Goal: Information Seeking & Learning: Learn about a topic

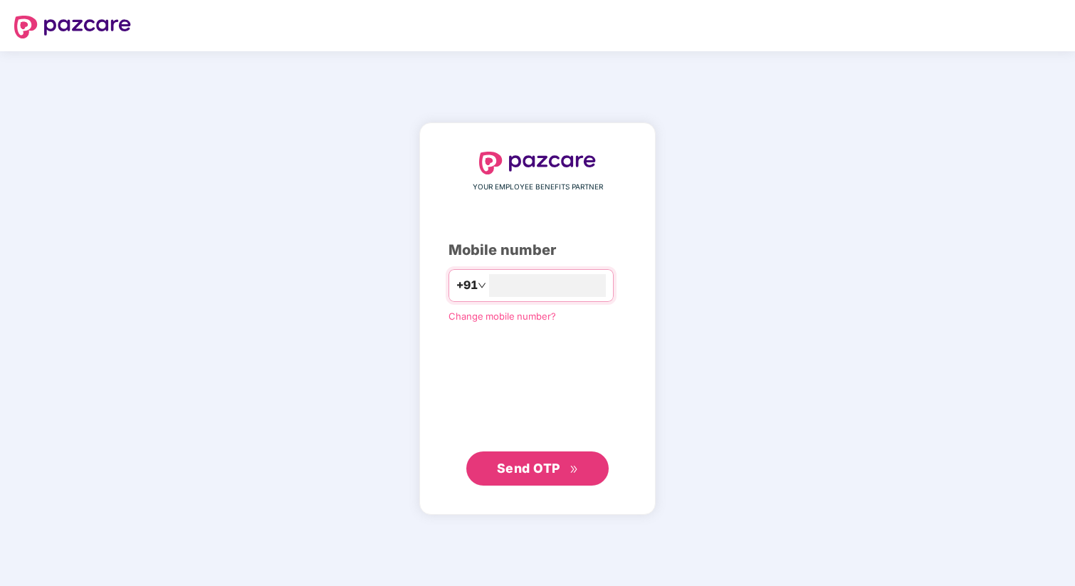
type input "**********"
click at [555, 475] on span "Send OTP" at bounding box center [538, 468] width 82 height 20
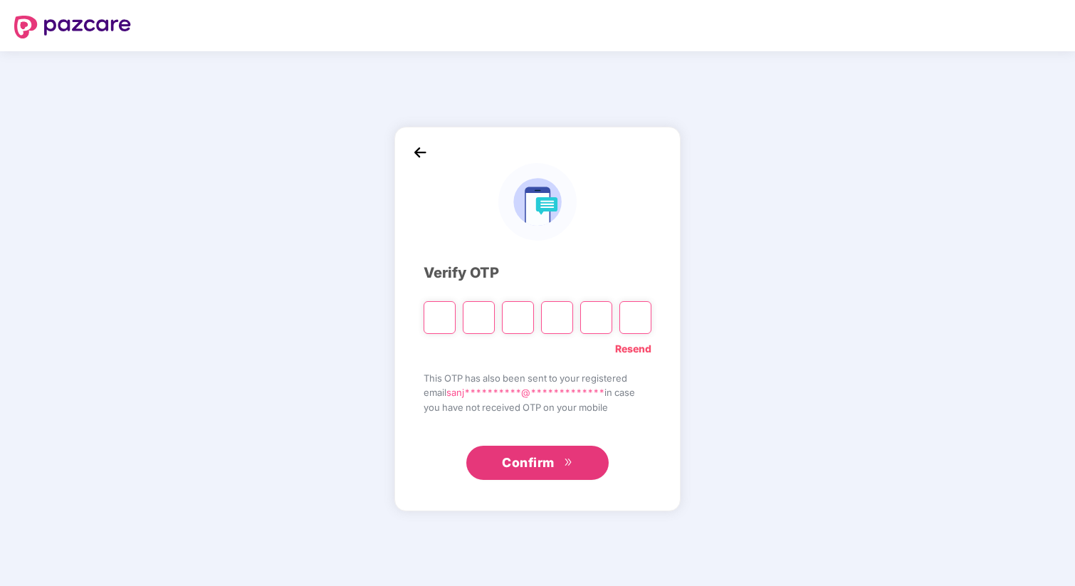
type input "*"
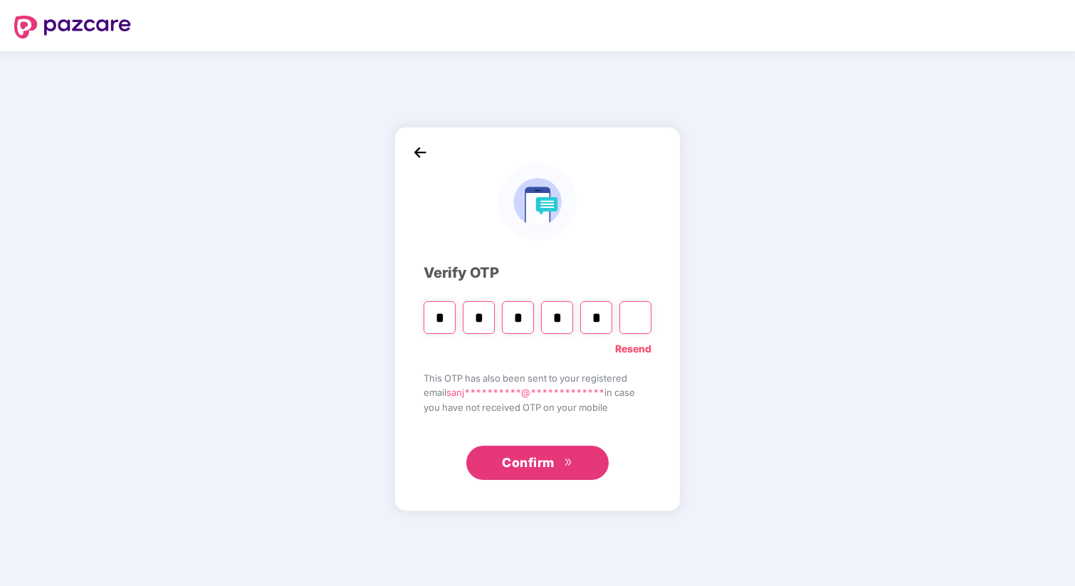
type input "*"
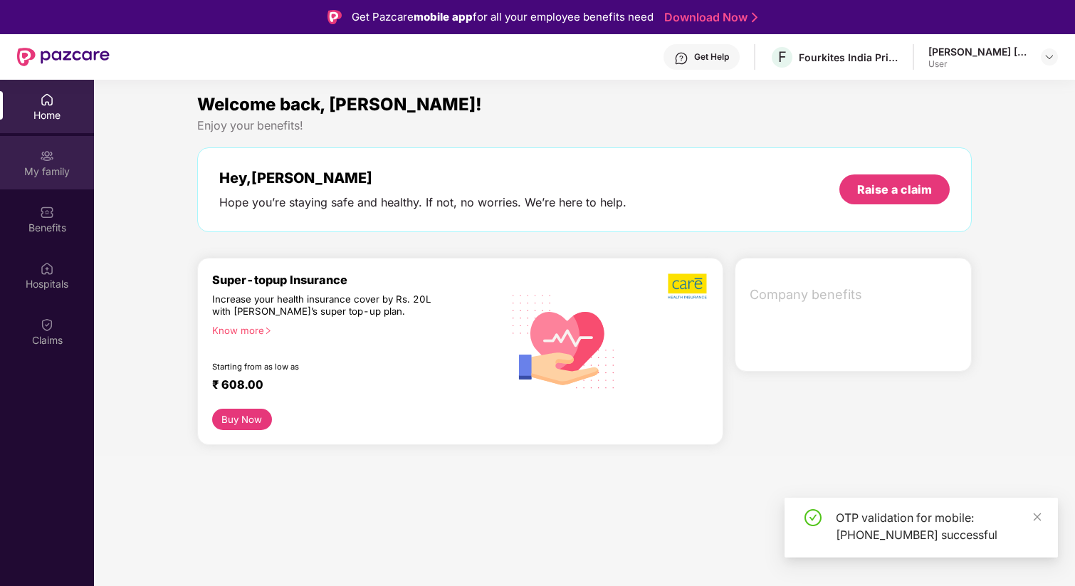
click at [59, 179] on div "My family" at bounding box center [47, 162] width 94 height 53
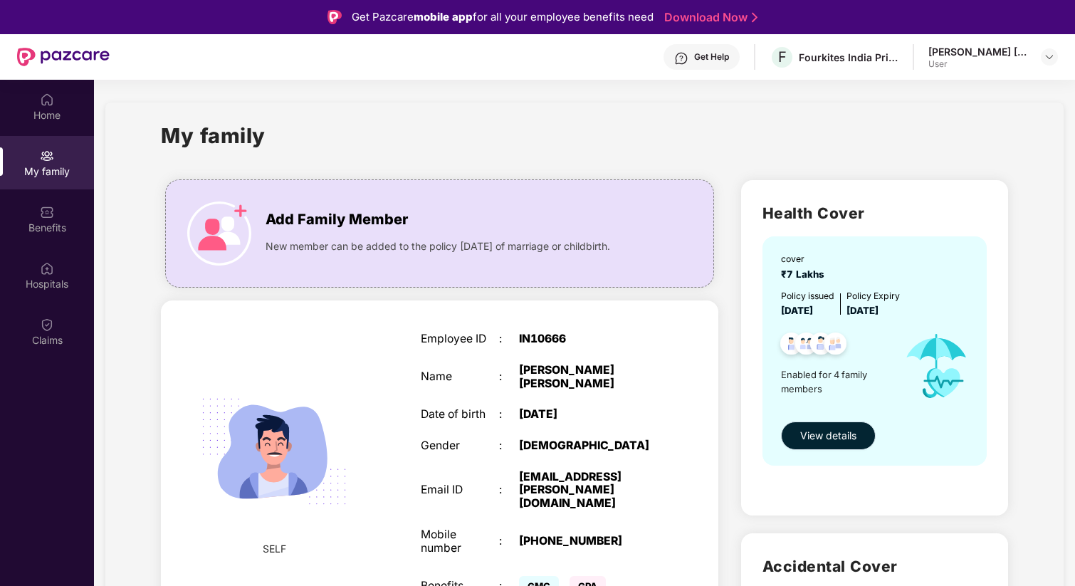
click at [831, 434] on span "View details" at bounding box center [828, 436] width 56 height 16
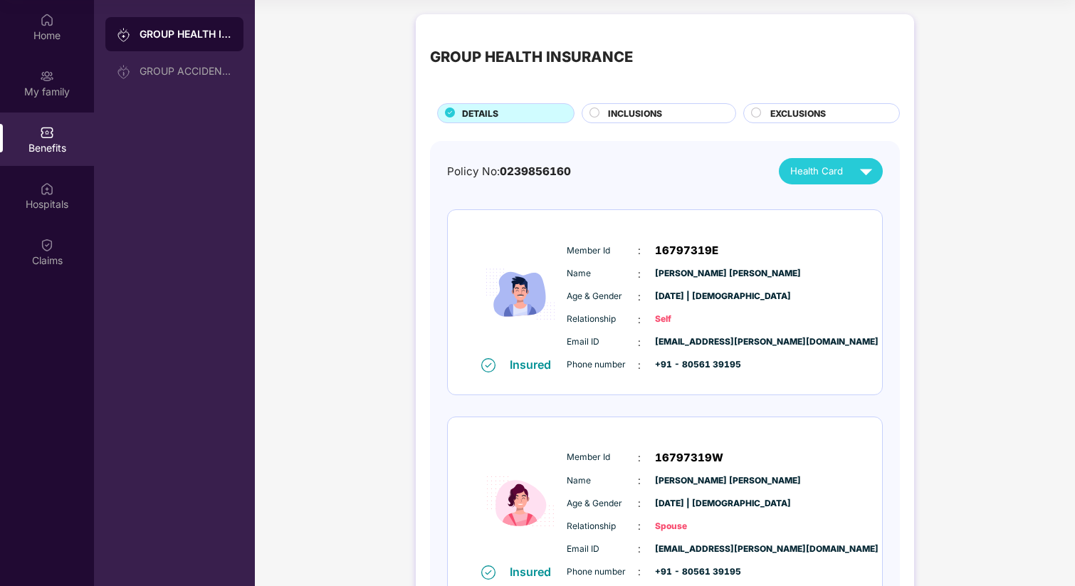
click at [661, 107] on div "INCLUSIONS" at bounding box center [664, 115] width 127 height 16
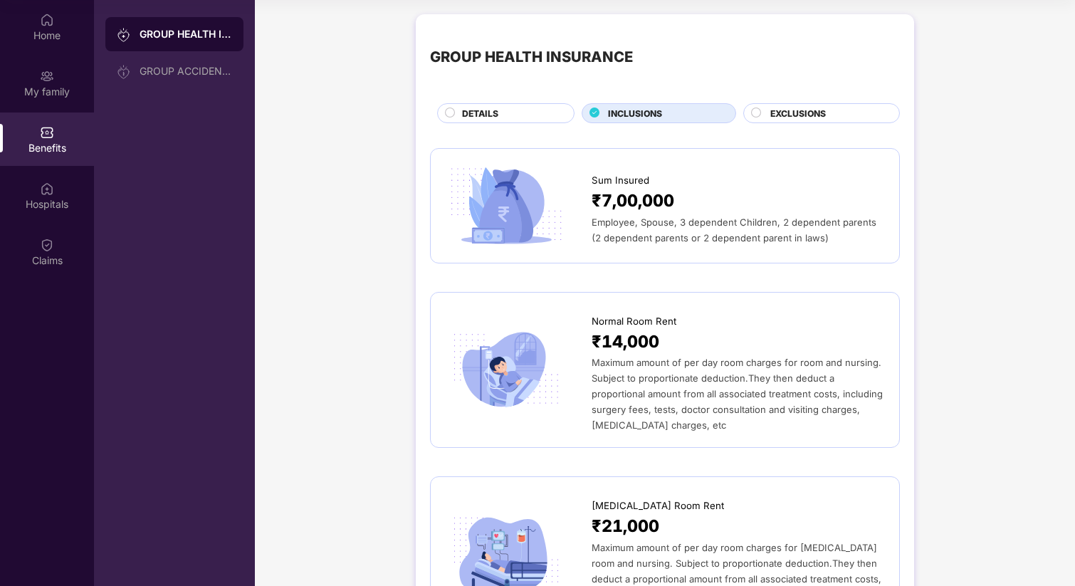
click at [811, 112] on span "EXCLUSIONS" at bounding box center [798, 114] width 56 height 14
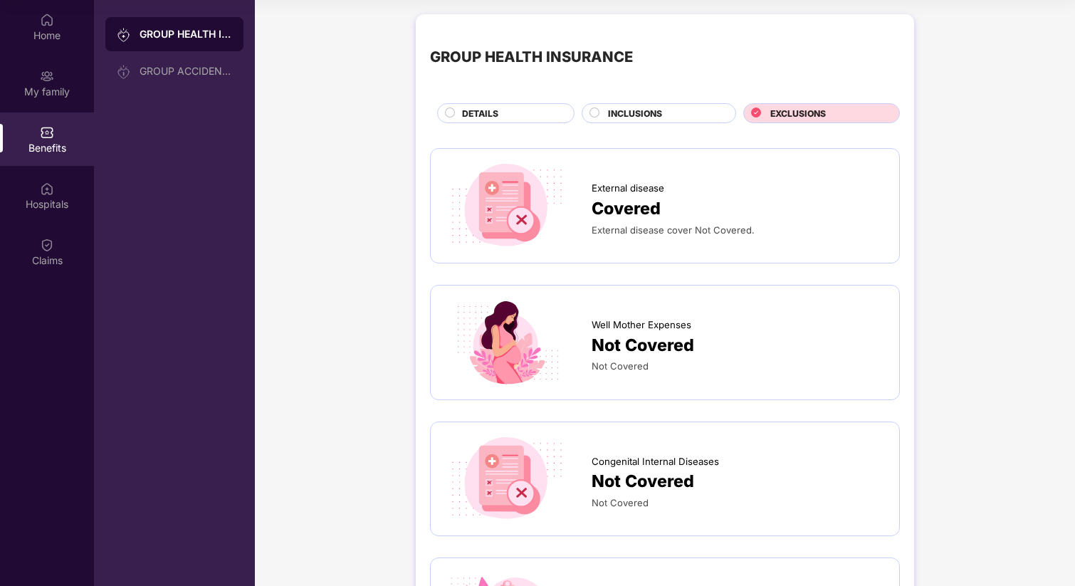
click at [643, 361] on span "Not Covered" at bounding box center [620, 365] width 57 height 11
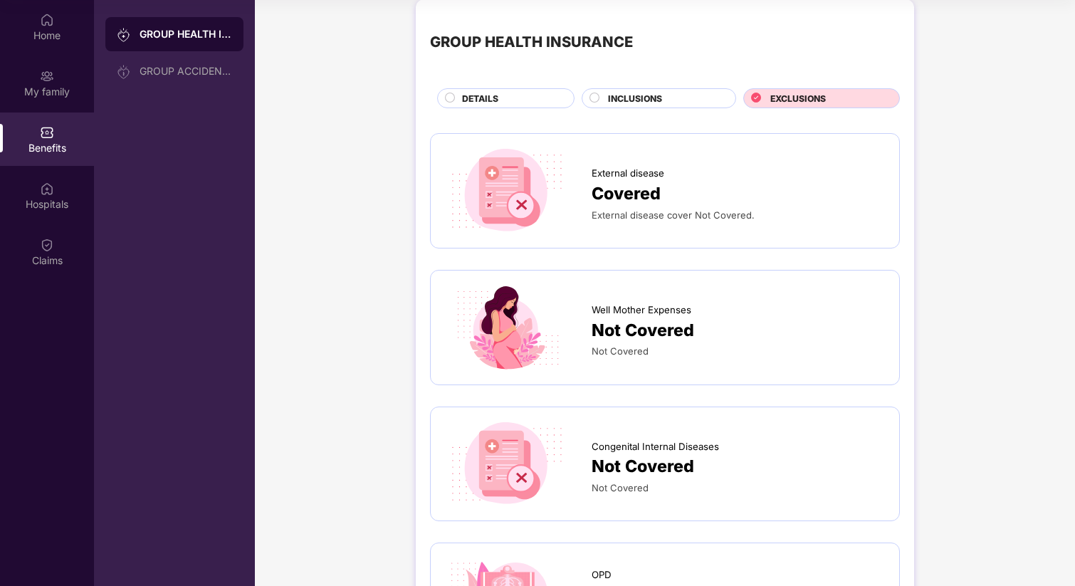
scroll to position [1, 0]
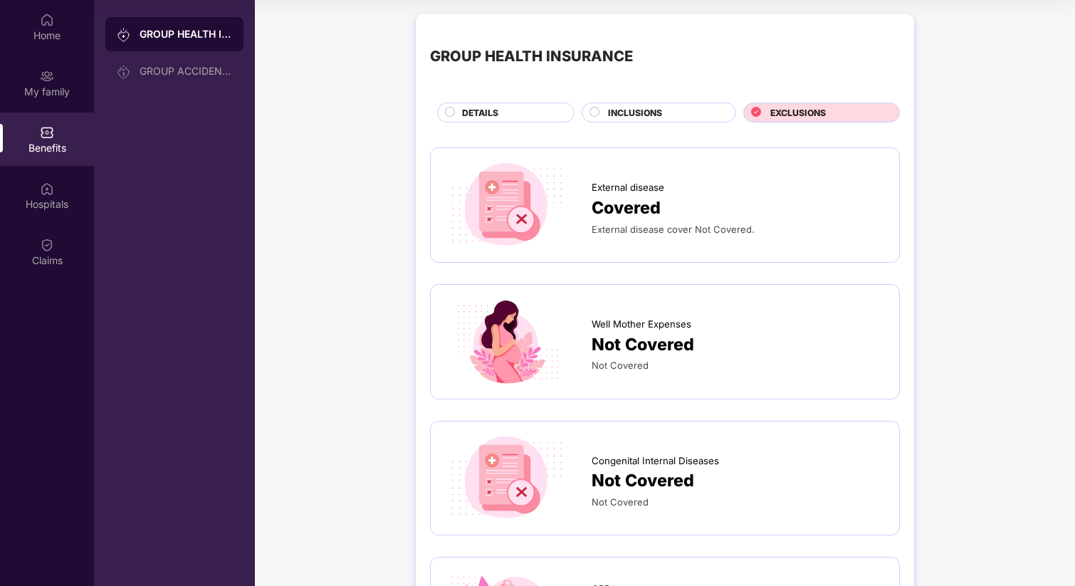
click at [660, 105] on div "INCLUSIONS" at bounding box center [659, 113] width 155 height 20
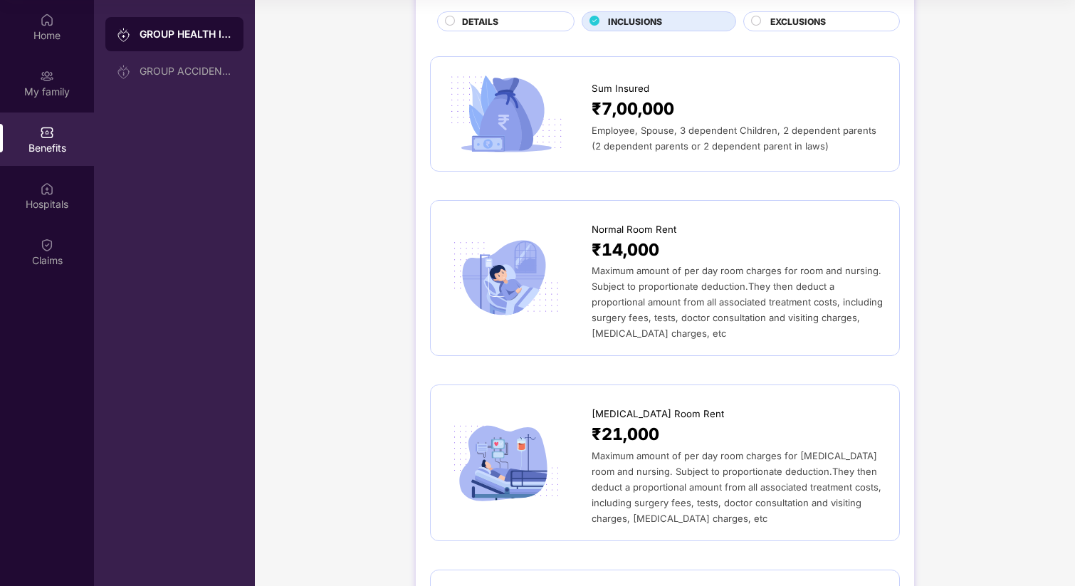
scroll to position [0, 0]
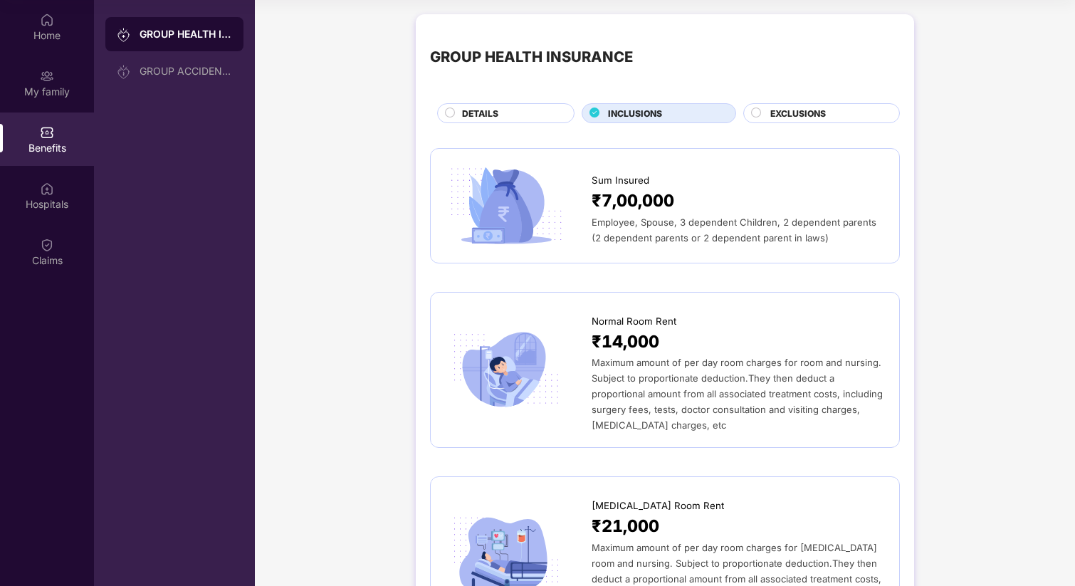
click at [523, 117] on div "DETAILS" at bounding box center [510, 115] width 111 height 16
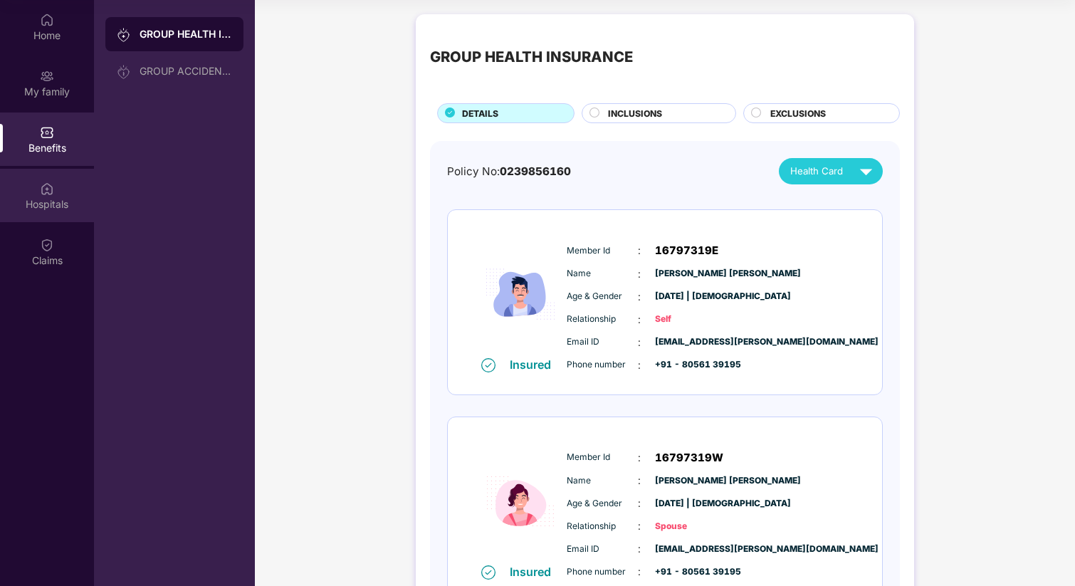
click at [70, 190] on div "Hospitals" at bounding box center [47, 195] width 94 height 53
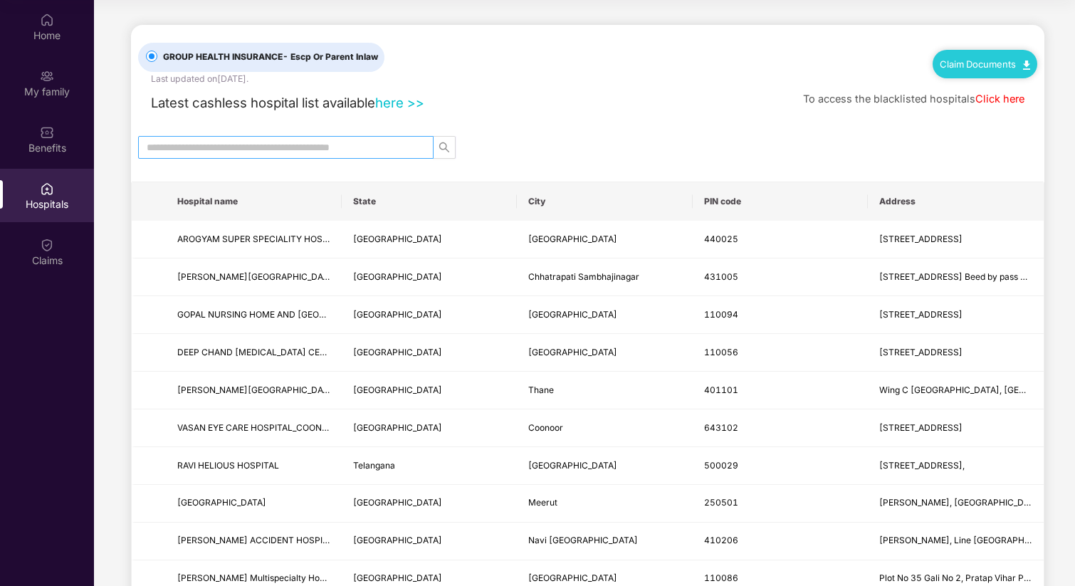
click at [224, 148] on input "text" at bounding box center [280, 148] width 267 height 16
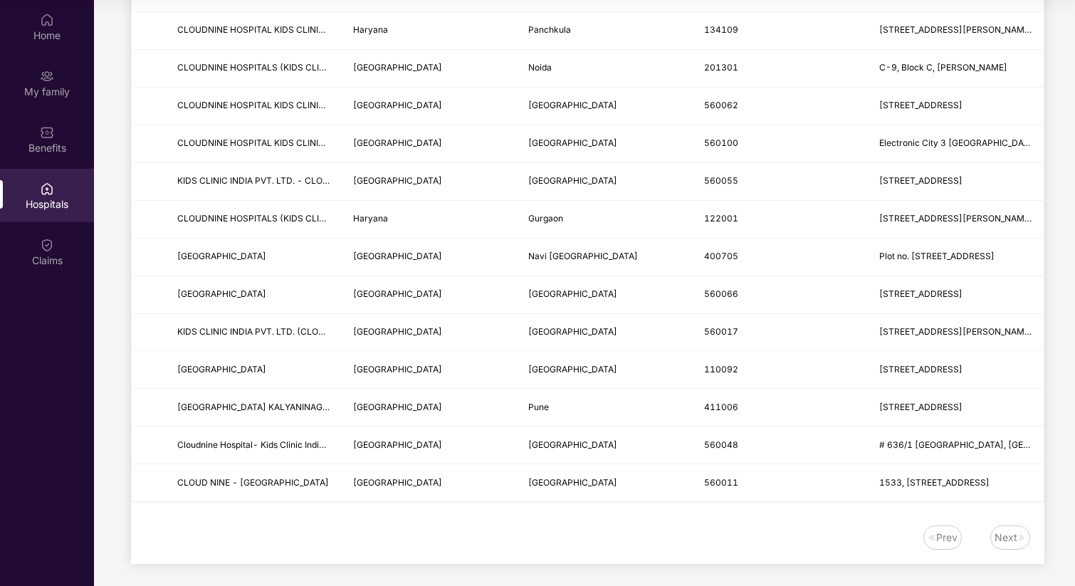
scroll to position [517, 0]
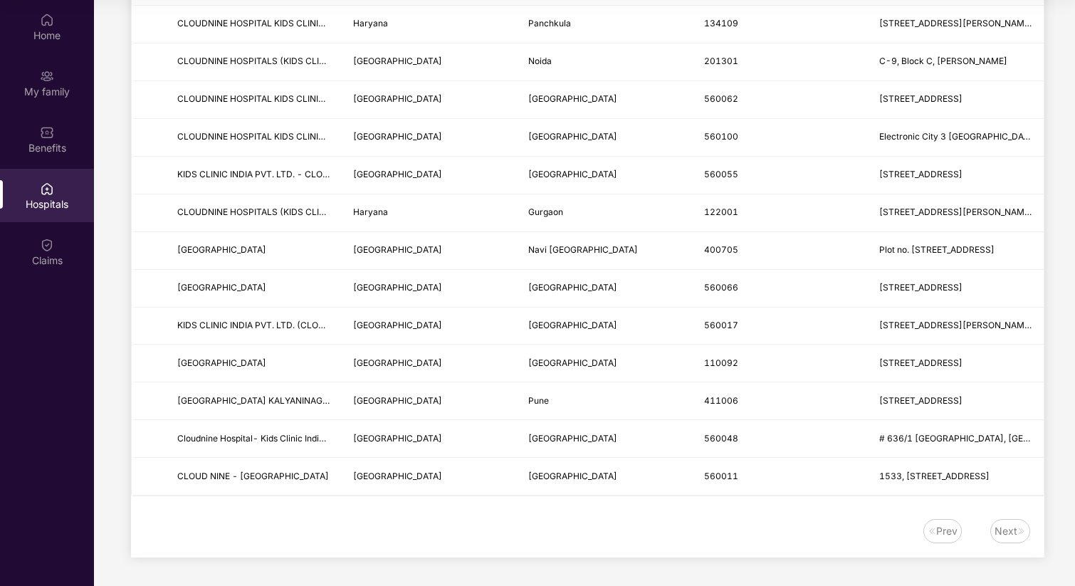
click at [1009, 532] on div "Next" at bounding box center [1005, 531] width 23 height 16
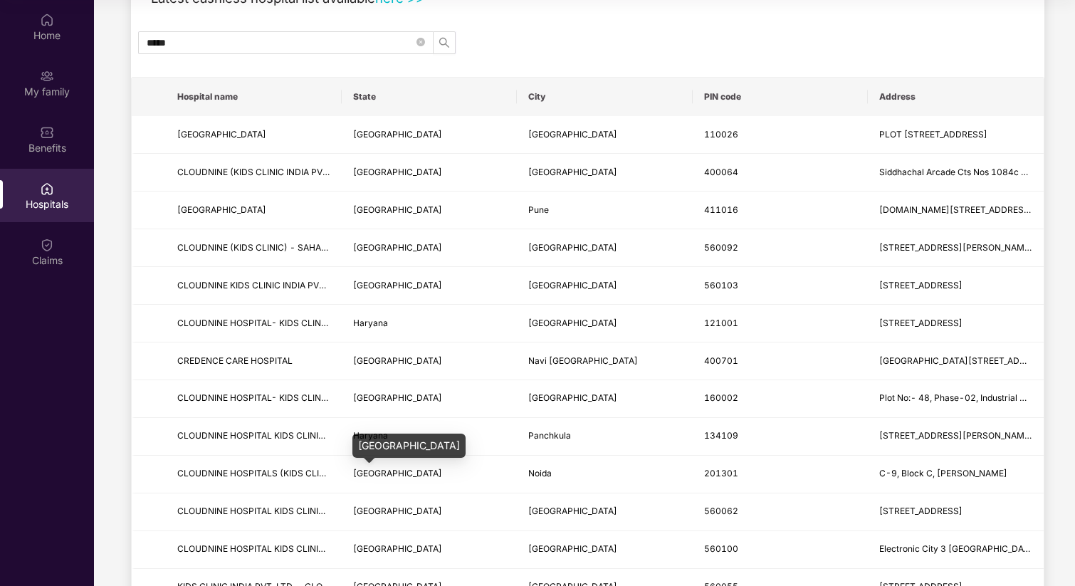
scroll to position [0, 0]
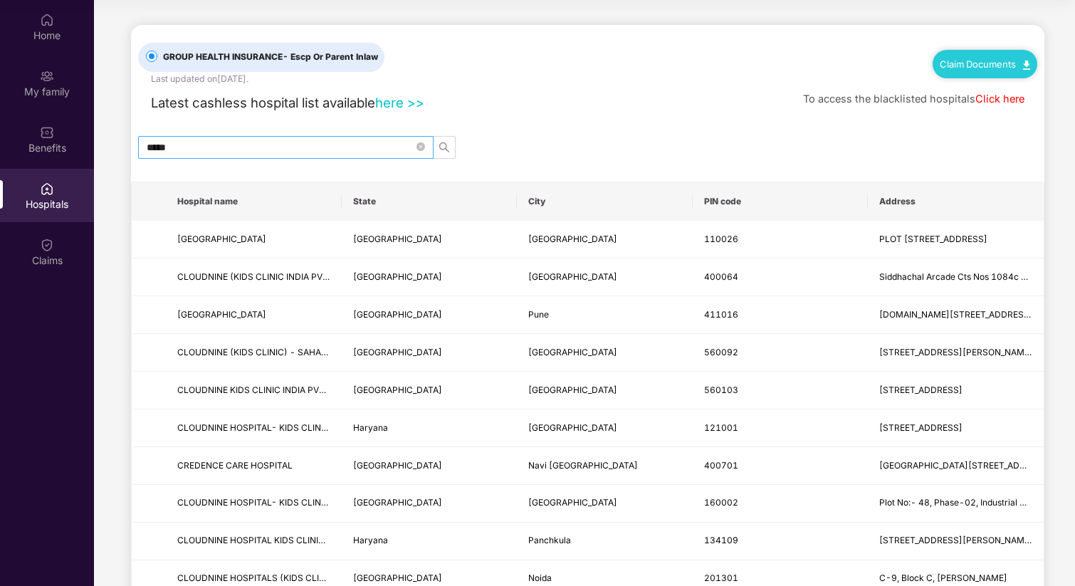
click at [222, 145] on input "*****" at bounding box center [280, 148] width 267 height 16
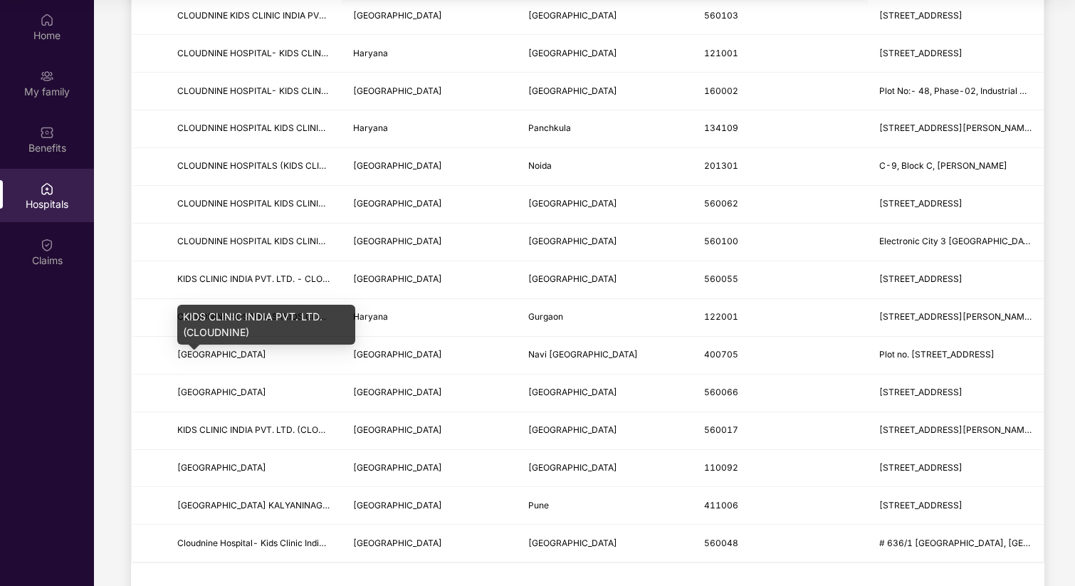
scroll to position [361, 0]
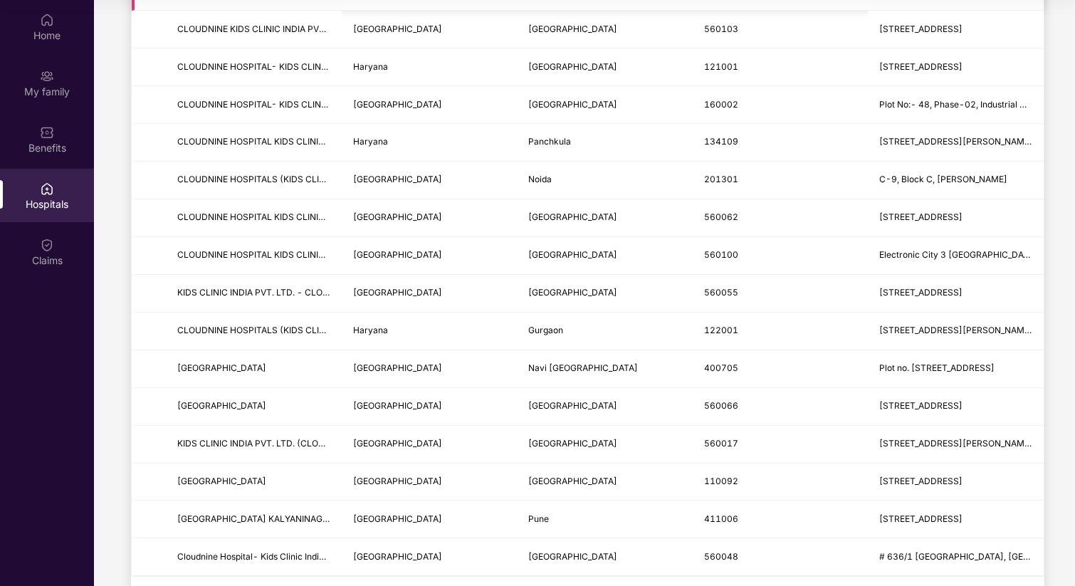
type input "*********"
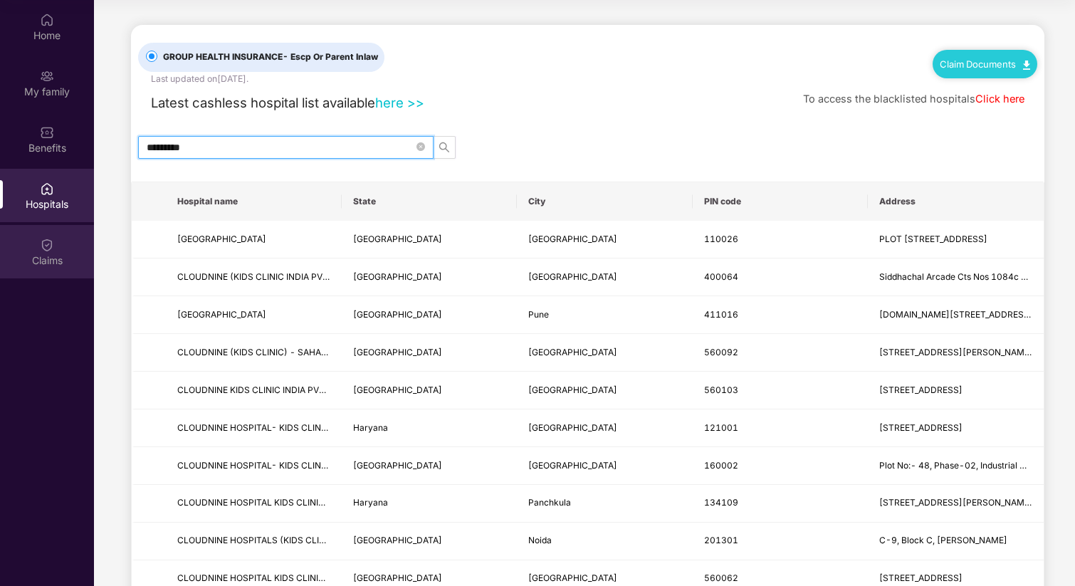
click at [42, 258] on div "Claims" at bounding box center [47, 260] width 94 height 14
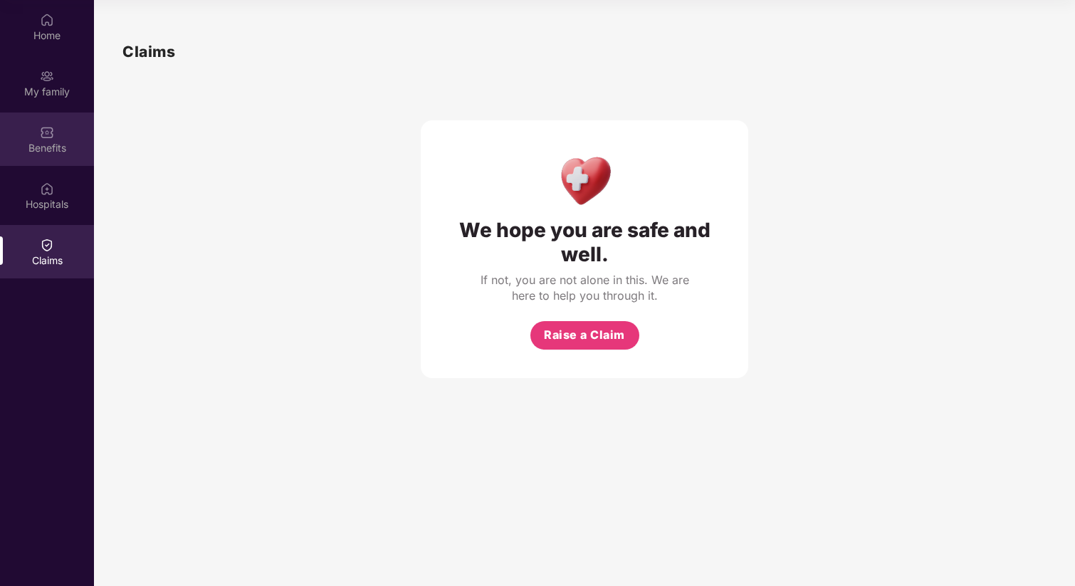
click at [54, 133] on div "Benefits" at bounding box center [47, 138] width 94 height 53
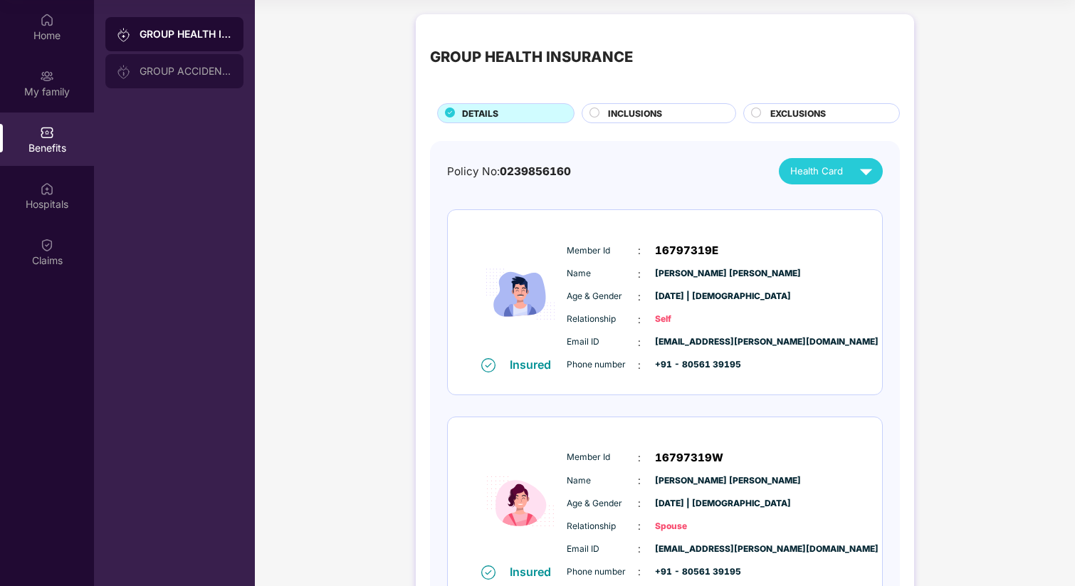
click at [142, 63] on div "GROUP ACCIDENTAL INSURANCE" at bounding box center [174, 71] width 138 height 34
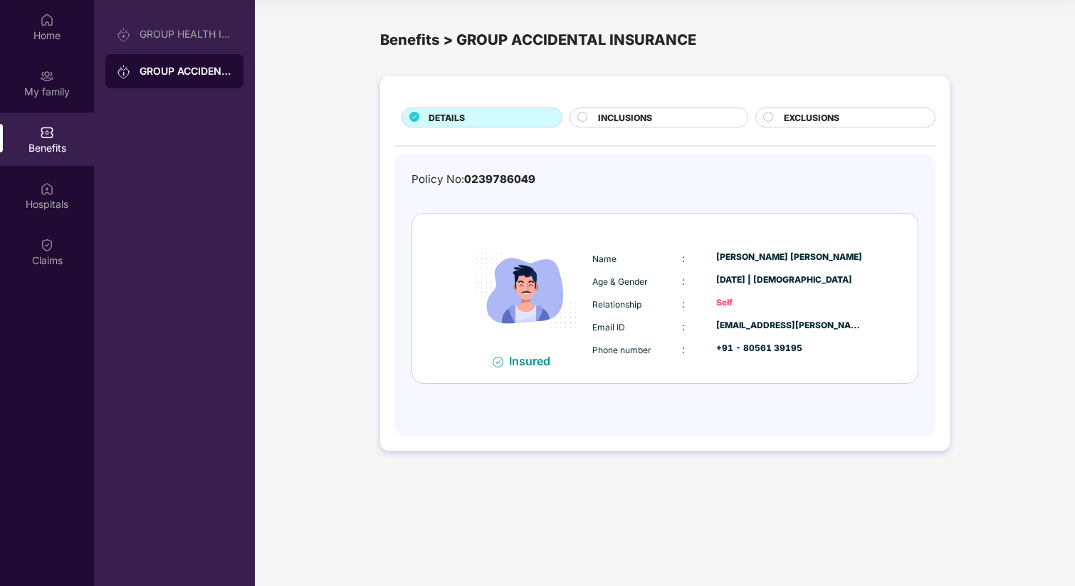
click at [642, 121] on span "INCLUSIONS" at bounding box center [625, 118] width 54 height 14
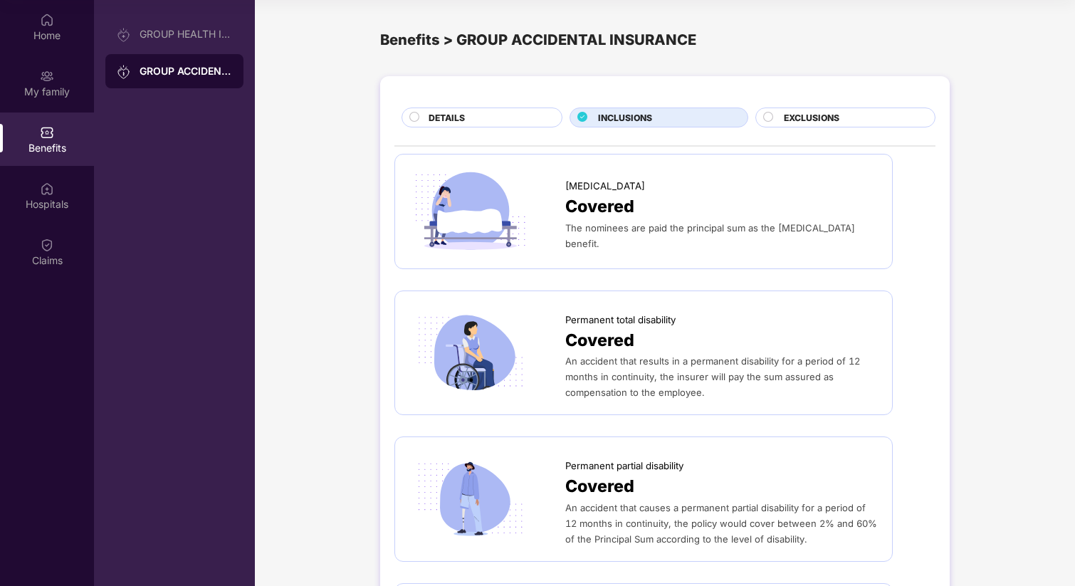
click at [817, 119] on span "EXCLUSIONS" at bounding box center [812, 118] width 56 height 14
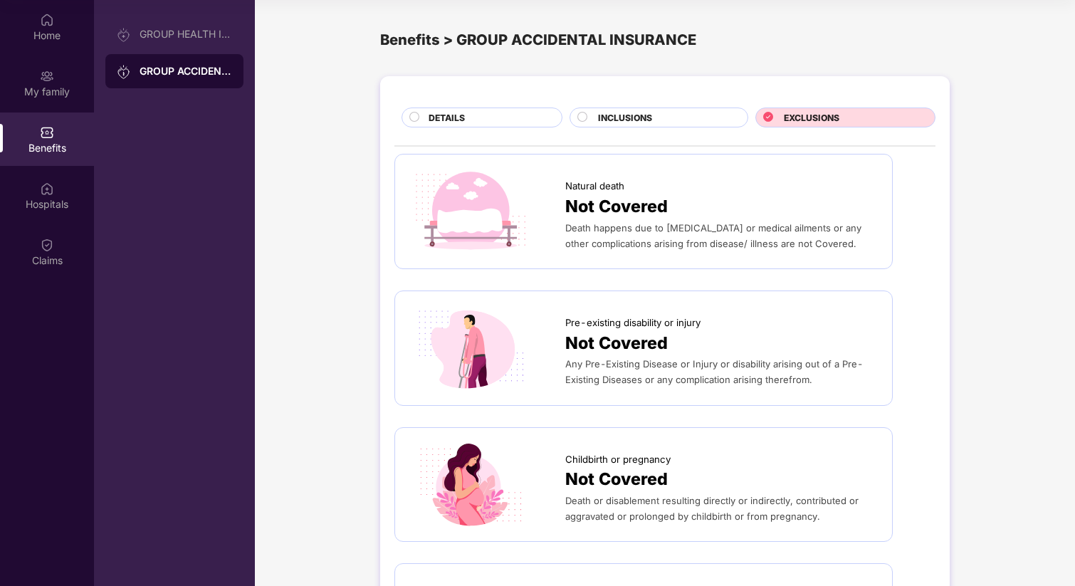
click at [643, 119] on span "INCLUSIONS" at bounding box center [625, 118] width 54 height 14
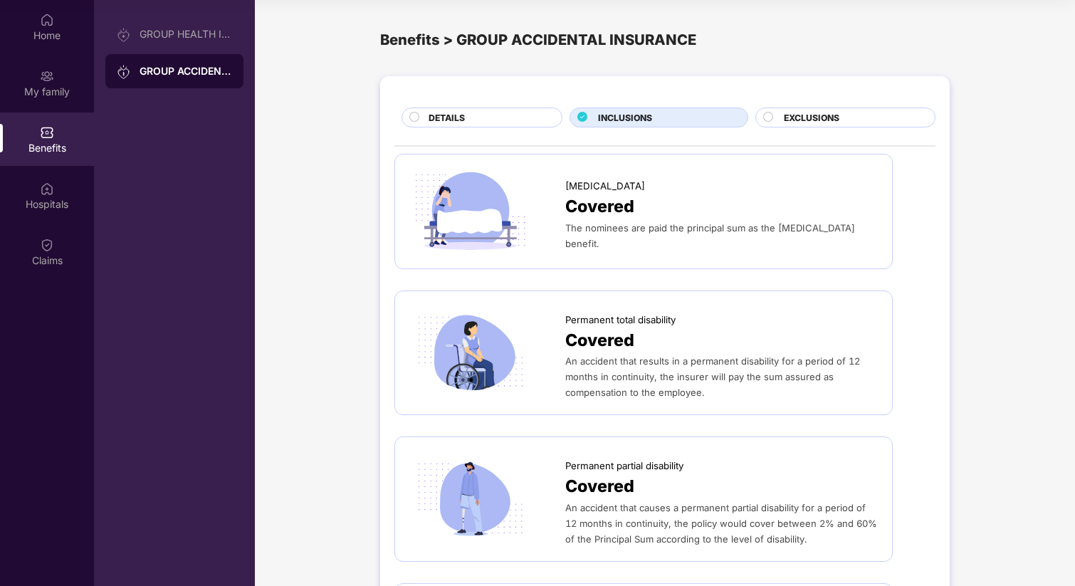
click at [479, 117] on div "DETAILS" at bounding box center [487, 119] width 133 height 16
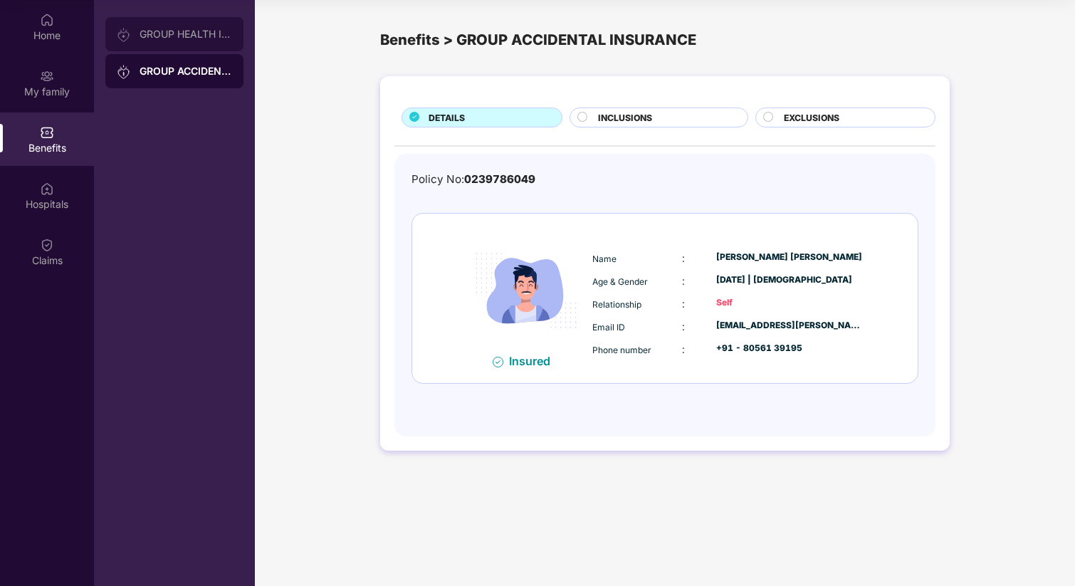
click at [162, 33] on div "GROUP HEALTH INSURANCE" at bounding box center [186, 33] width 93 height 11
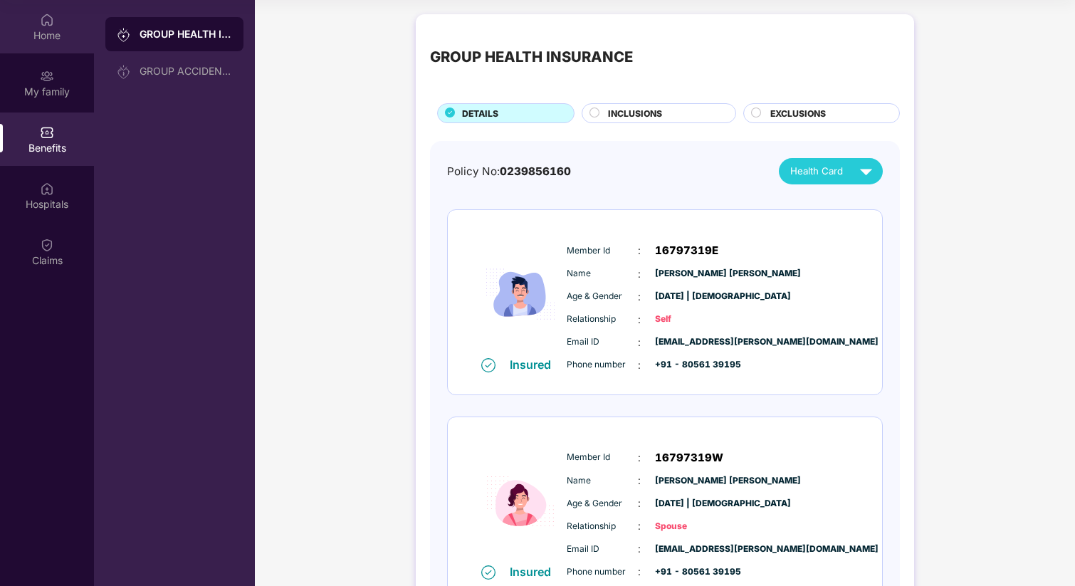
click at [36, 38] on div "Home" at bounding box center [47, 35] width 94 height 14
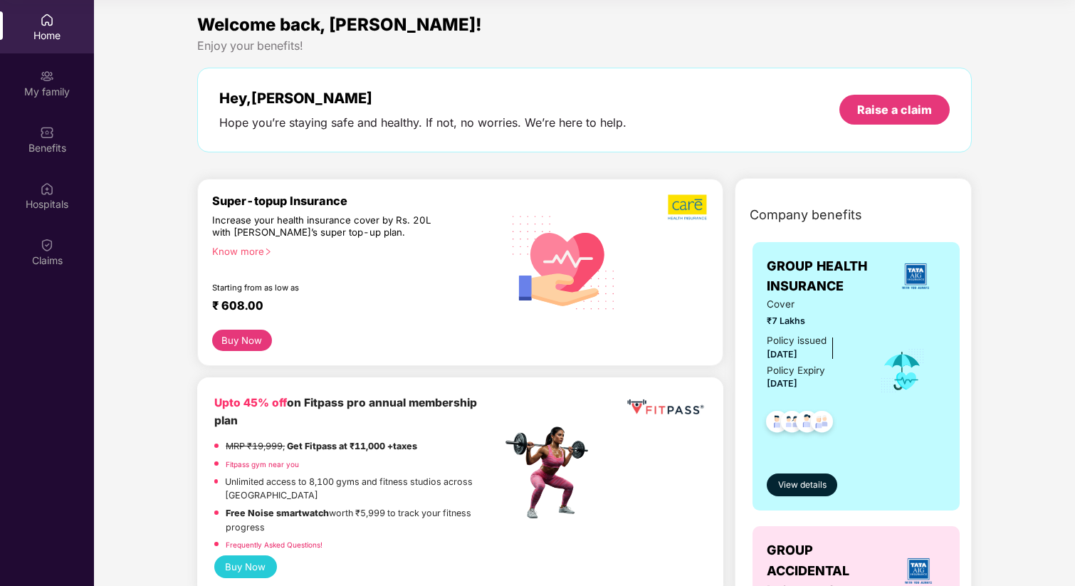
click at [229, 347] on button "Buy Now" at bounding box center [242, 340] width 60 height 21
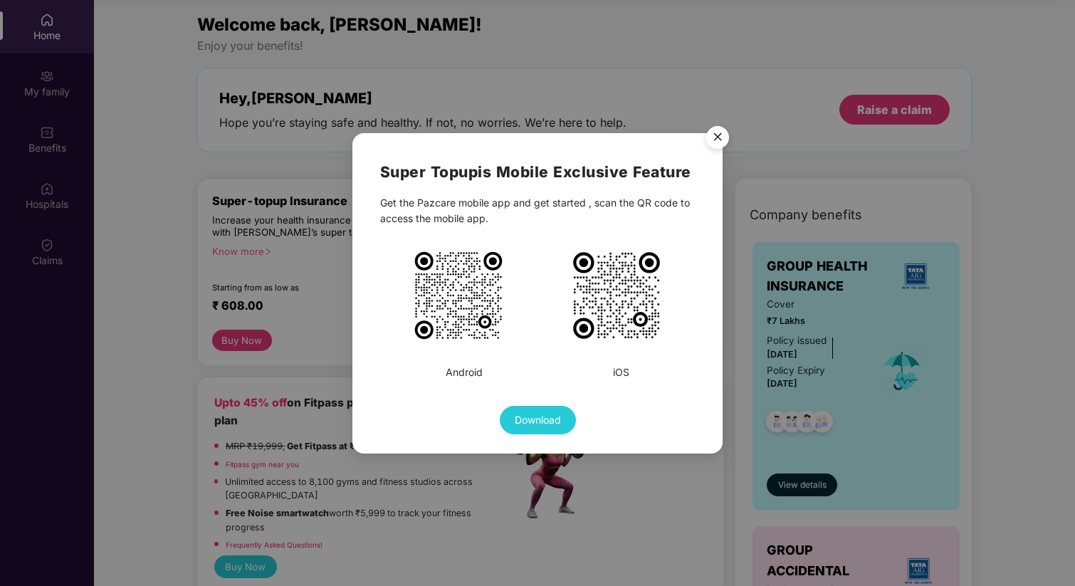
click at [720, 132] on img "Close" at bounding box center [718, 140] width 40 height 40
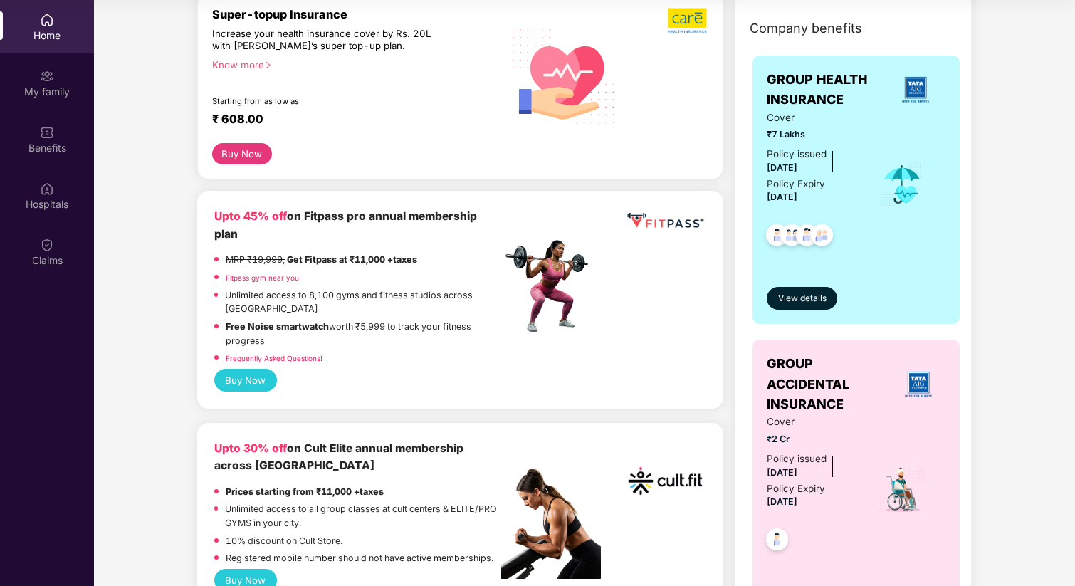
scroll to position [309, 0]
